Goal: Use online tool/utility: Utilize a website feature to perform a specific function

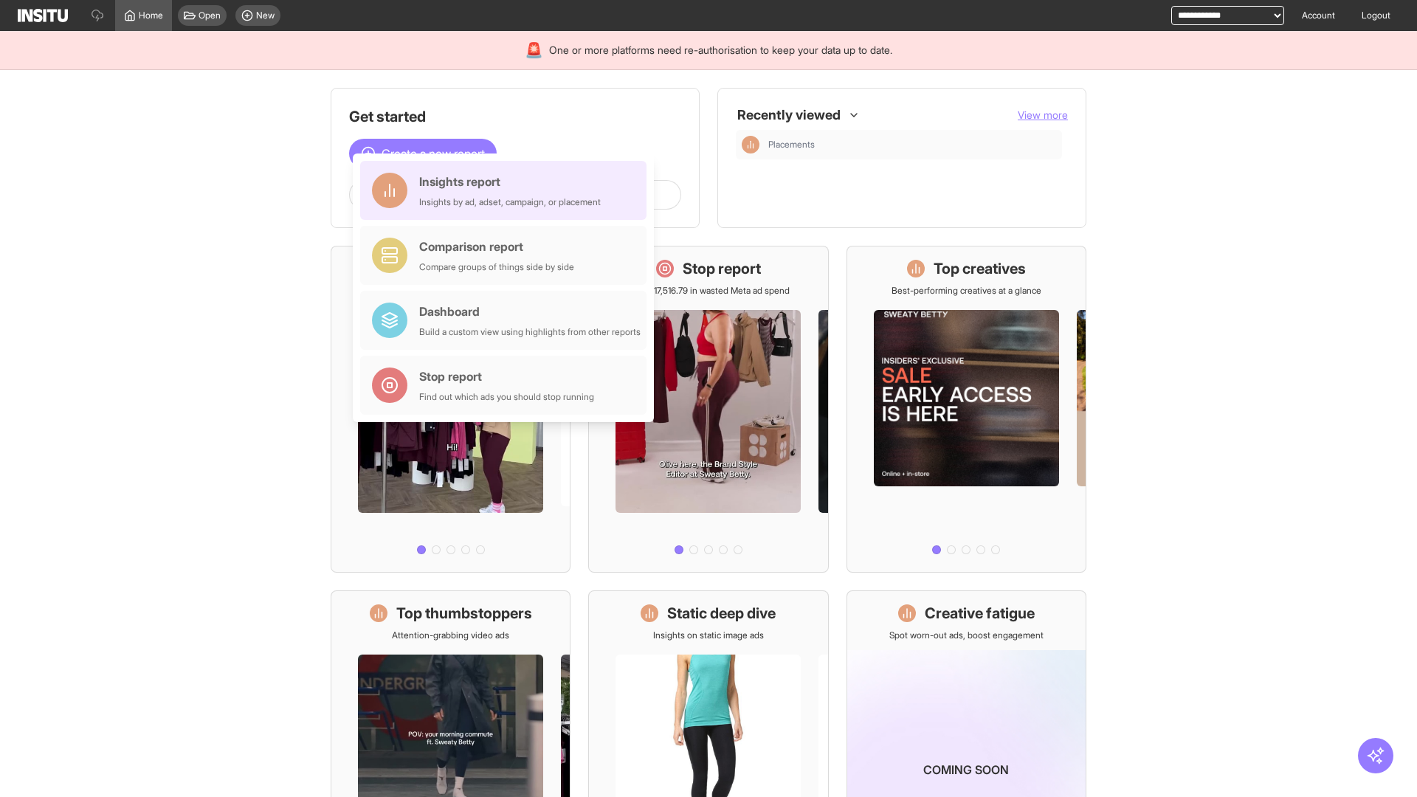
click at [507, 190] on div "Insights report Insights by ad, adset, campaign, or placement" at bounding box center [510, 190] width 182 height 35
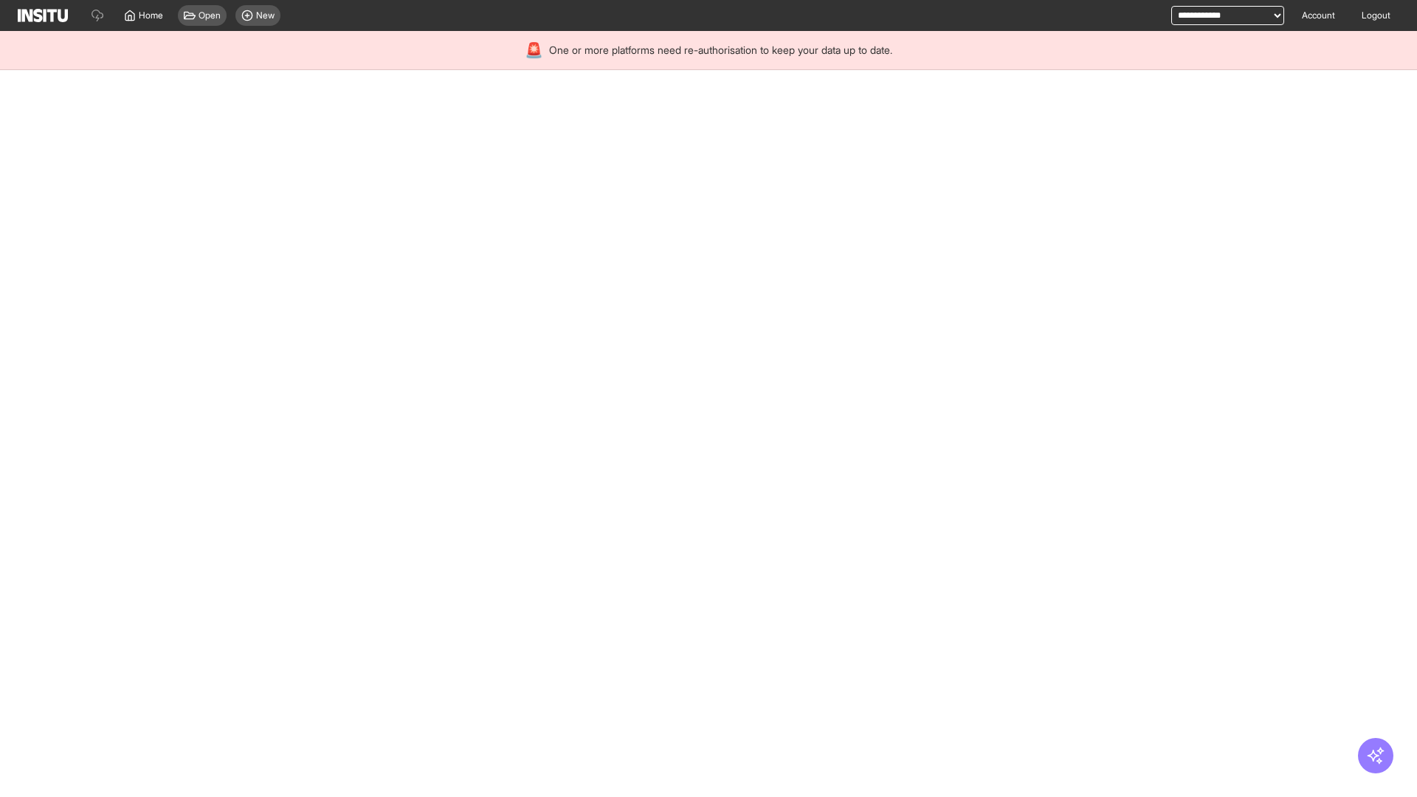
select select "**"
